Goal: Entertainment & Leisure: Consume media (video, audio)

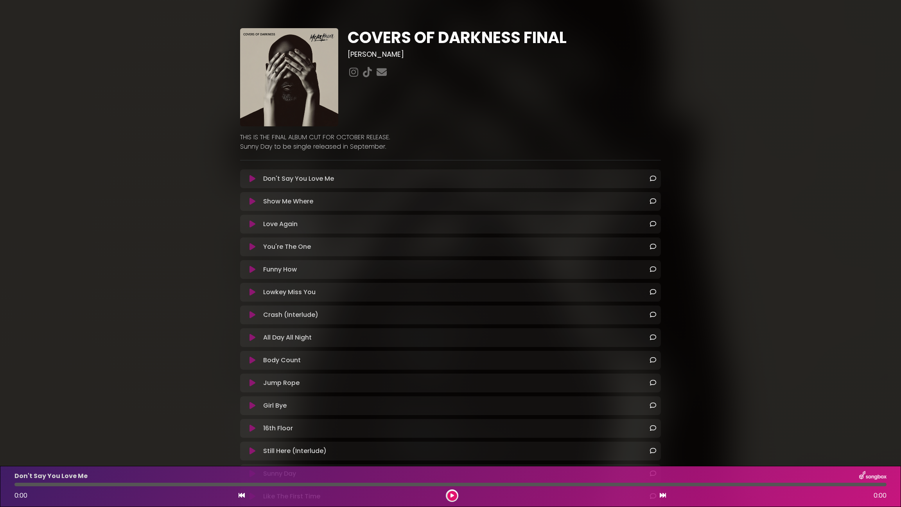
click at [252, 247] on icon at bounding box center [252, 247] width 6 height 8
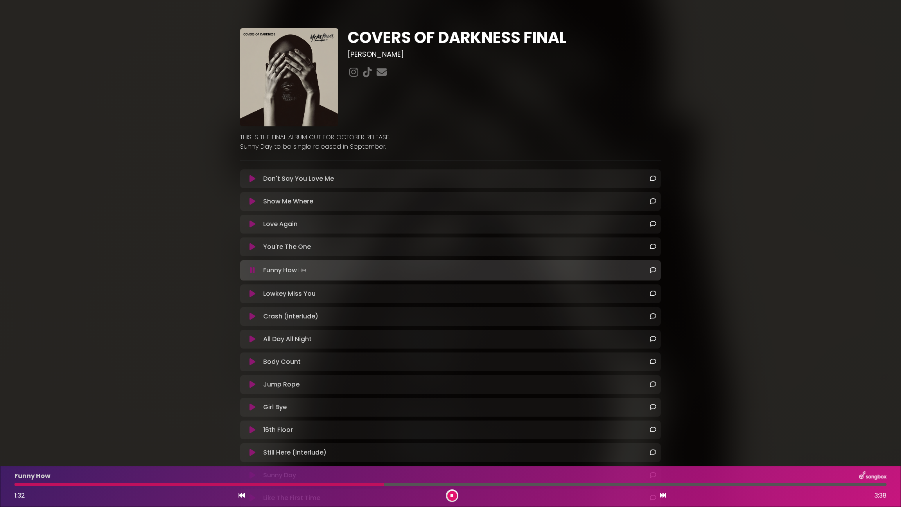
click at [796, 195] on div "COVERS OF DARKNESS FINAL [PERSON_NAME] ×" at bounding box center [450, 310] width 901 height 602
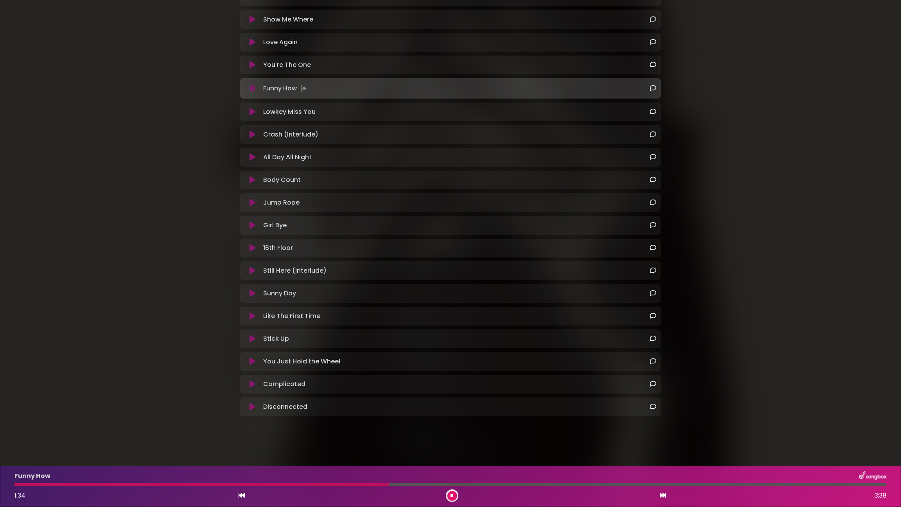
scroll to position [182, 0]
click at [796, 289] on div "COVERS OF DARKNESS FINAL [PERSON_NAME] ×" at bounding box center [450, 129] width 901 height 602
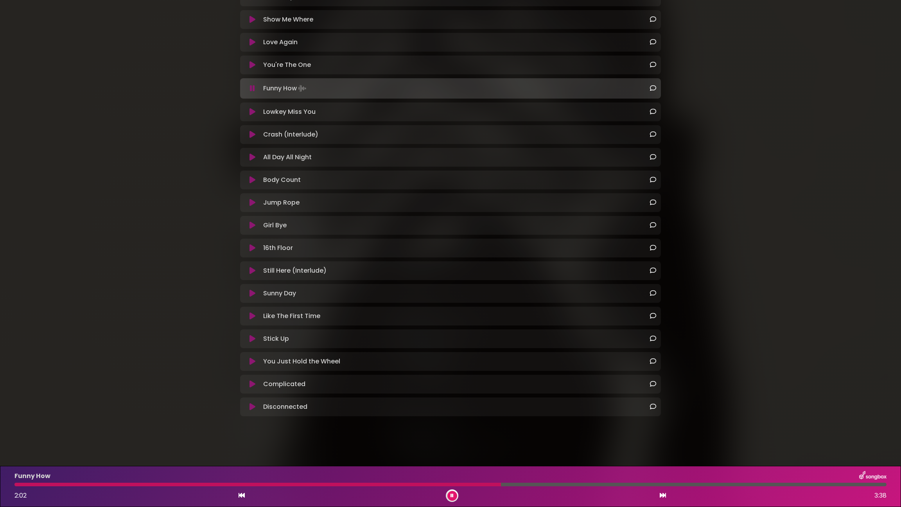
click at [796, 289] on div "COVERS OF DARKNESS FINAL [PERSON_NAME] ×" at bounding box center [450, 129] width 901 height 602
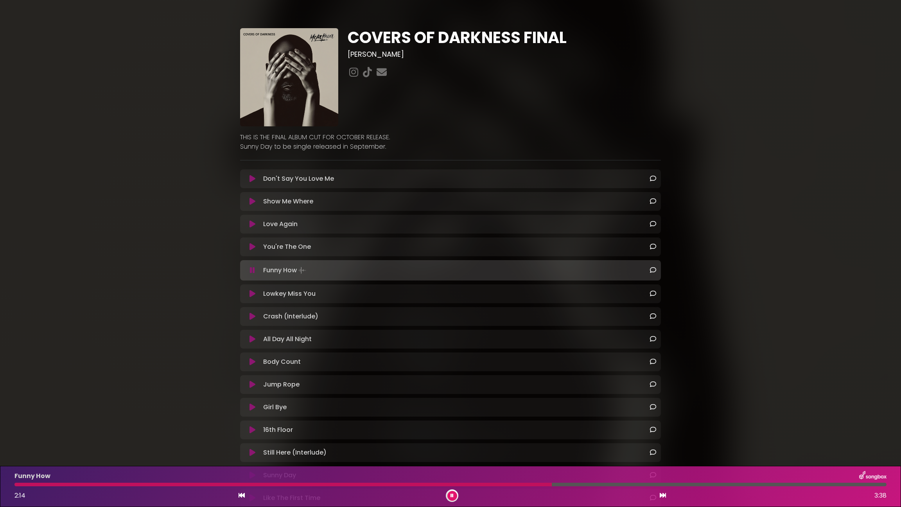
scroll to position [0, 0]
click at [253, 295] on icon at bounding box center [252, 294] width 6 height 8
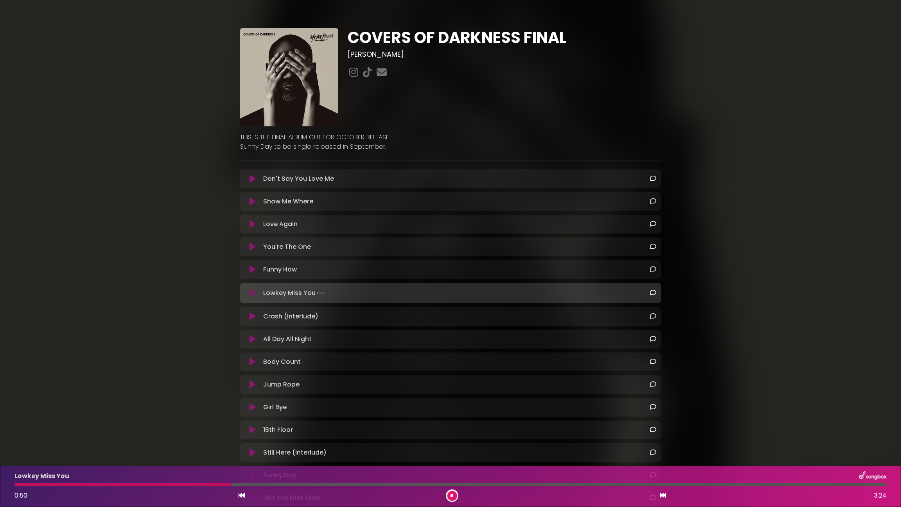
click at [315, 465] on div "COVERS OF DARKNESS FINAL [PERSON_NAME] ×" at bounding box center [450, 310] width 901 height 602
click at [315, 465] on div "Don't Say You Love Me Loading Track..." at bounding box center [450, 383] width 421 height 429
click at [253, 316] on icon at bounding box center [252, 316] width 6 height 8
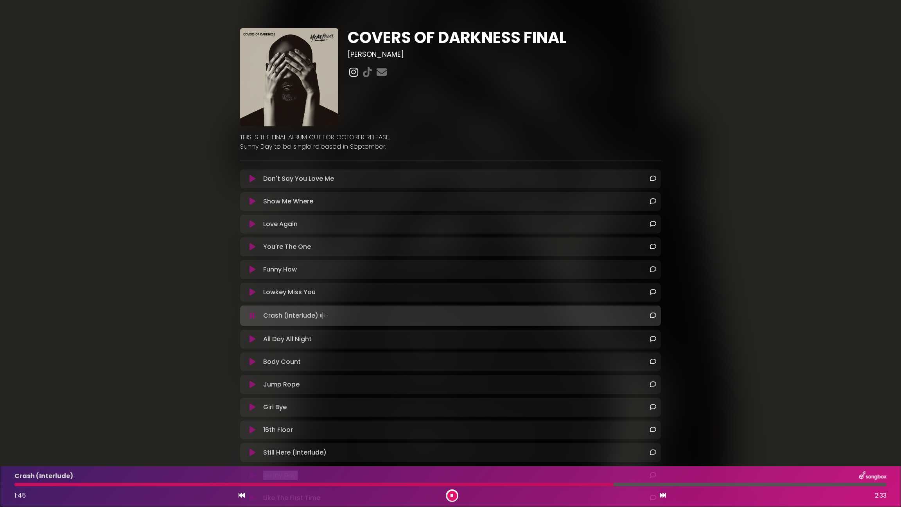
click at [352, 72] on icon at bounding box center [354, 72] width 12 height 10
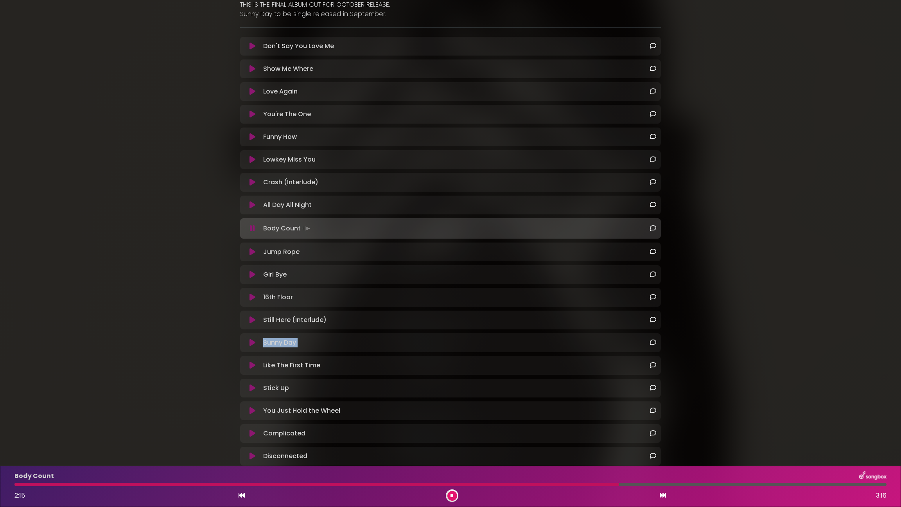
scroll to position [158, 0]
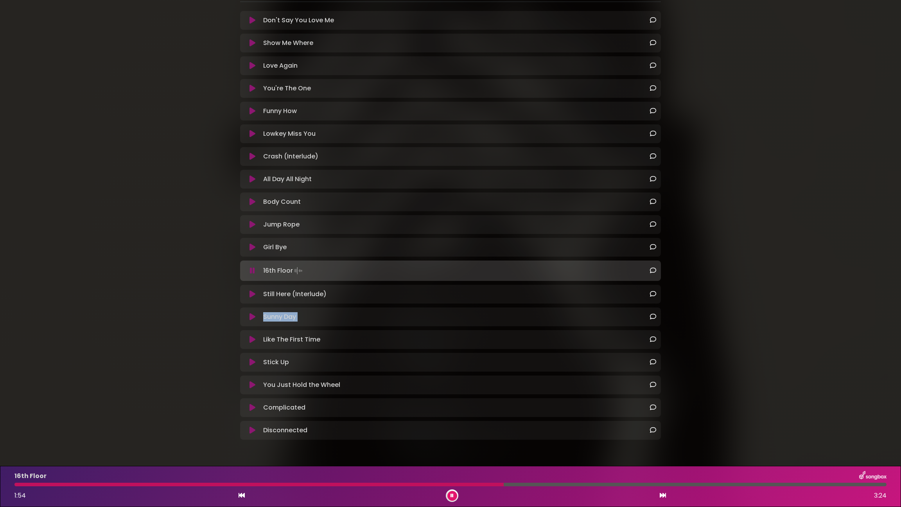
click at [248, 295] on button at bounding box center [252, 294] width 15 height 8
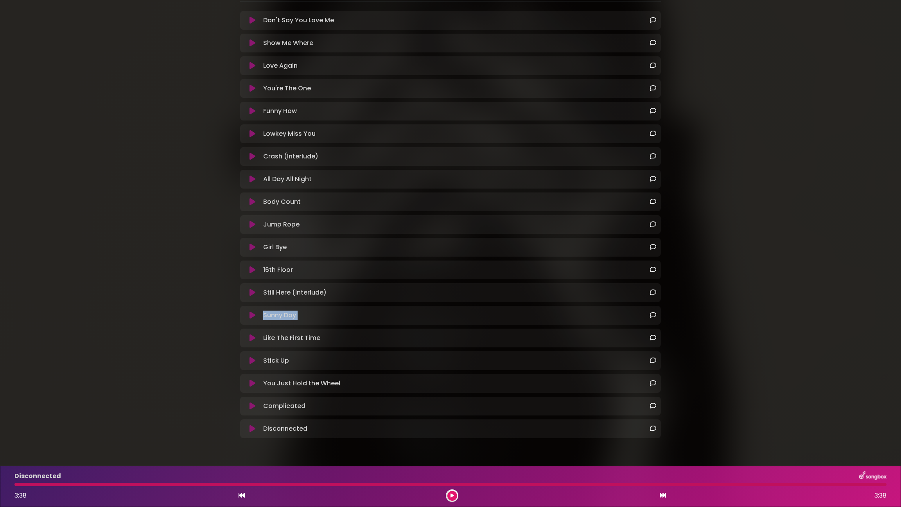
click at [449, 496] on button at bounding box center [452, 496] width 10 height 10
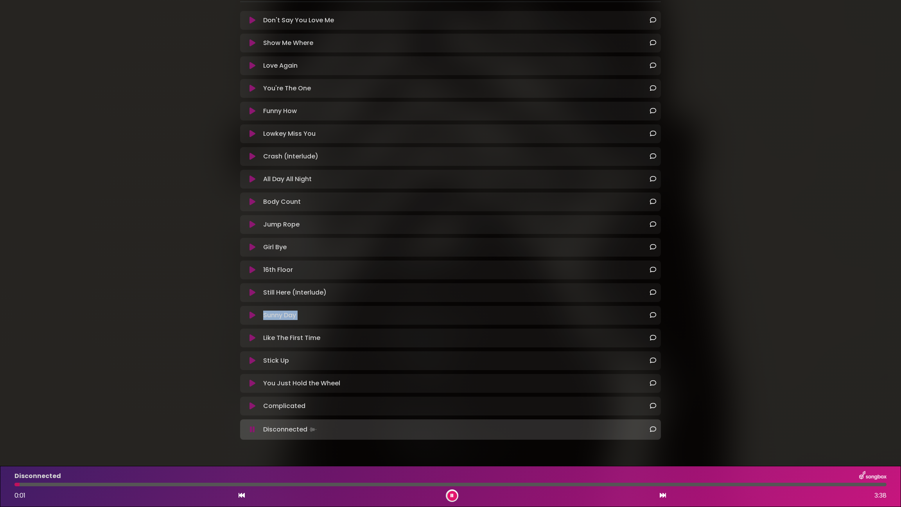
click at [449, 496] on button at bounding box center [452, 496] width 10 height 10
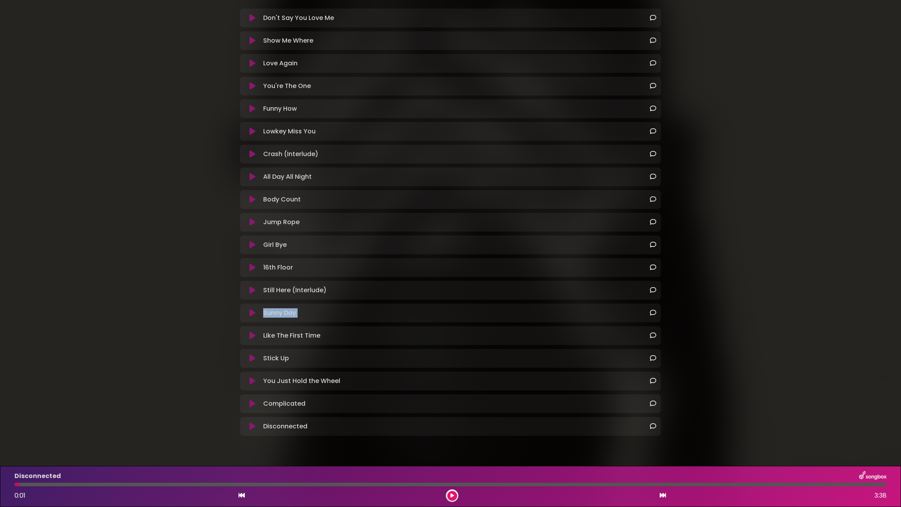
scroll to position [164, 0]
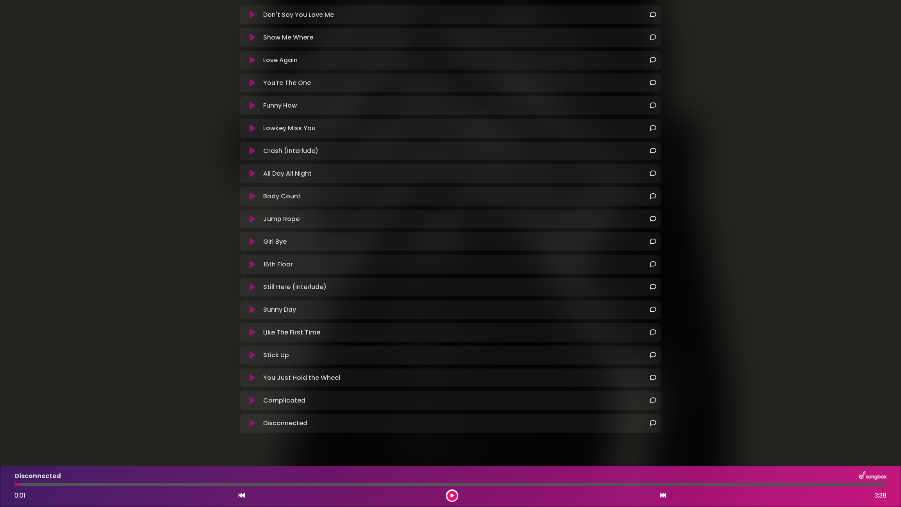
click at [355, 287] on div "Still Here (Interlude) Loading Track..." at bounding box center [458, 286] width 396 height 9
click at [652, 285] on icon at bounding box center [653, 287] width 6 height 6
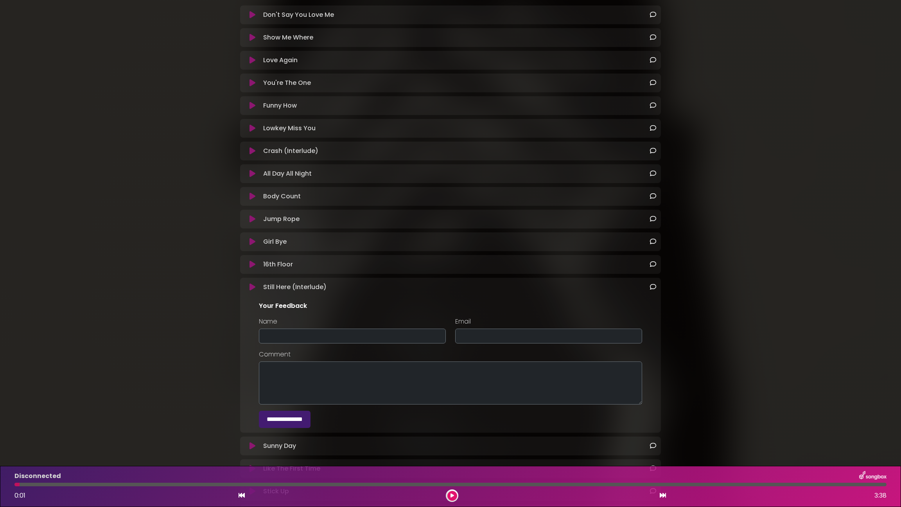
click at [717, 280] on div "COVERS OF DARKNESS FINAL [PERSON_NAME] ×" at bounding box center [450, 214] width 901 height 736
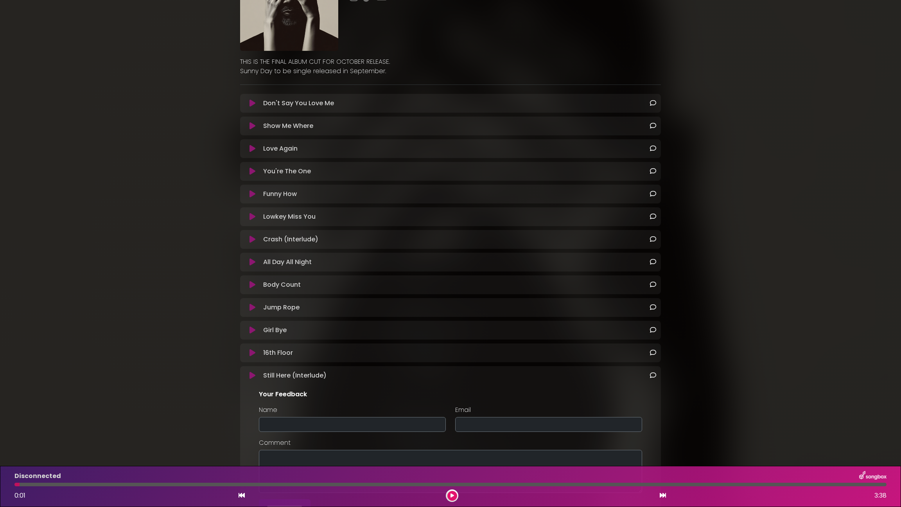
scroll to position [75, 0]
click at [247, 241] on button at bounding box center [252, 240] width 15 height 8
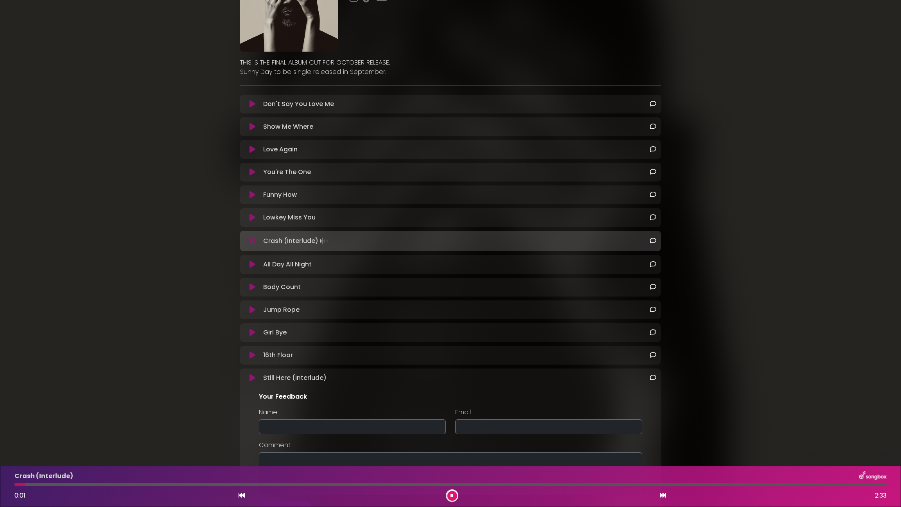
click at [251, 242] on icon at bounding box center [252, 241] width 5 height 8
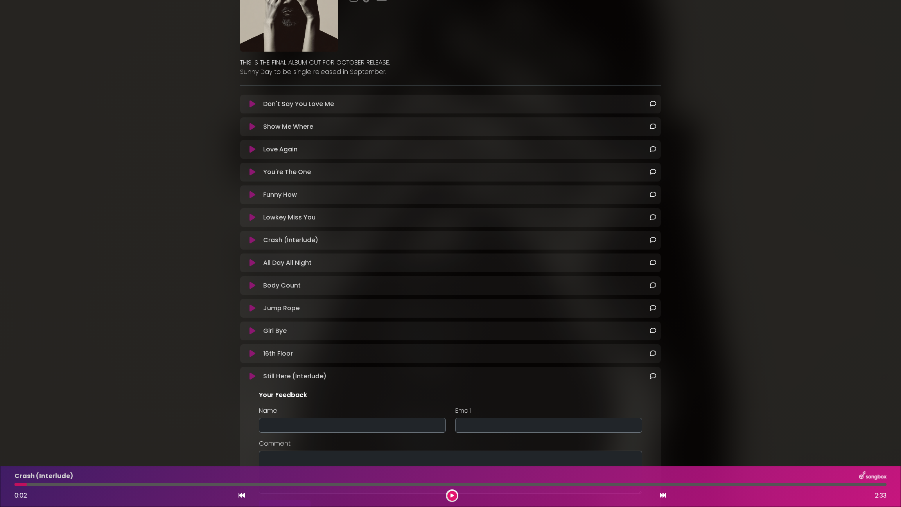
click at [652, 373] on icon at bounding box center [653, 376] width 6 height 6
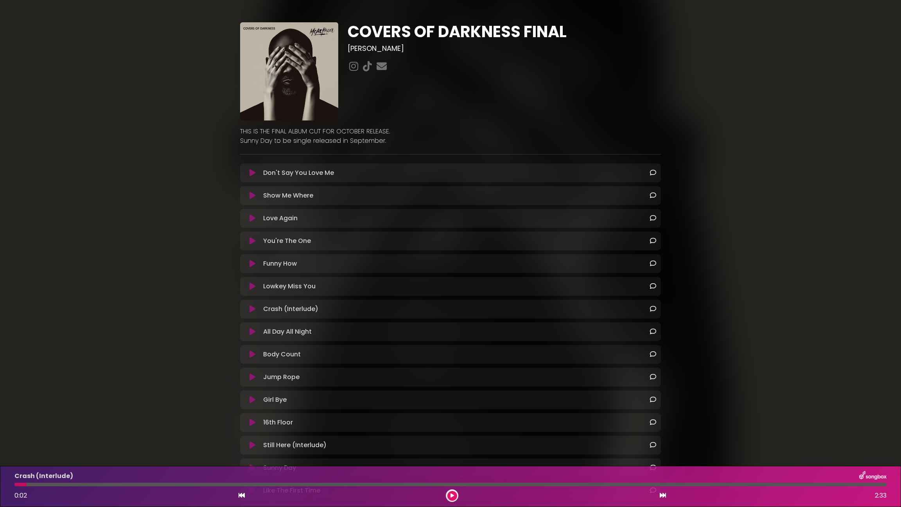
scroll to position [0, 0]
